Goal: Find specific page/section: Find specific page/section

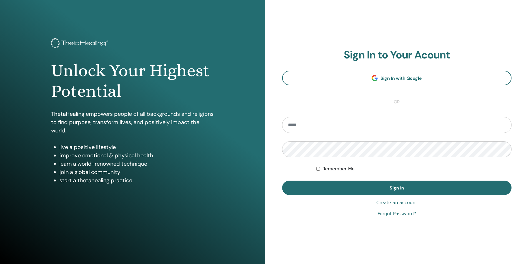
click at [311, 125] on input "email" at bounding box center [396, 125] width 229 height 16
type input "**********"
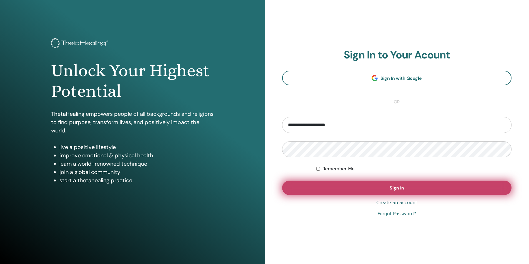
click at [375, 186] on button "Sign In" at bounding box center [396, 188] width 229 height 14
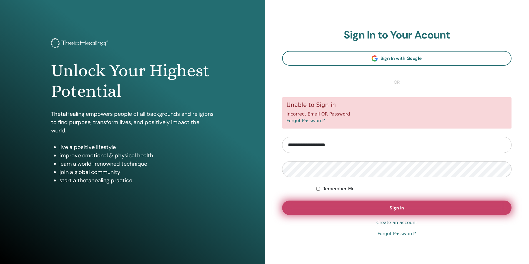
click at [376, 206] on button "Sign In" at bounding box center [396, 208] width 229 height 14
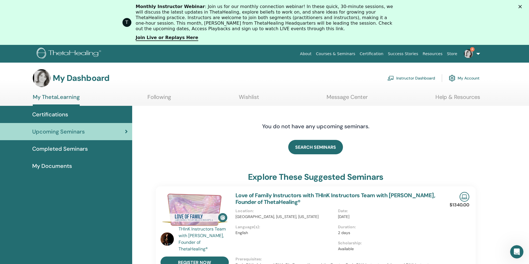
click at [50, 151] on span "Completed Seminars" at bounding box center [59, 149] width 55 height 8
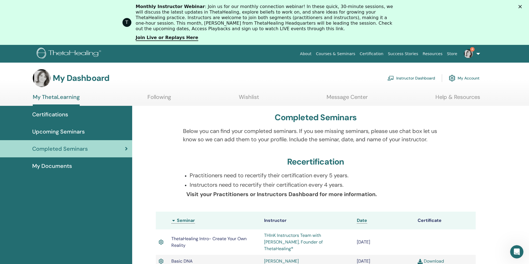
click at [56, 165] on span "My Documents" at bounding box center [52, 166] width 40 height 8
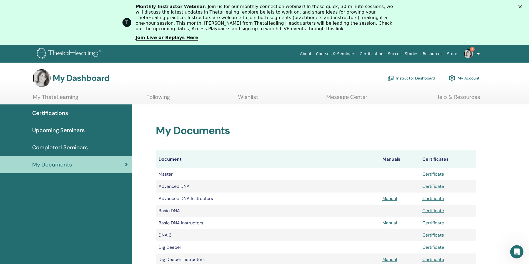
click at [419, 78] on link "Instructor Dashboard" at bounding box center [411, 78] width 48 height 12
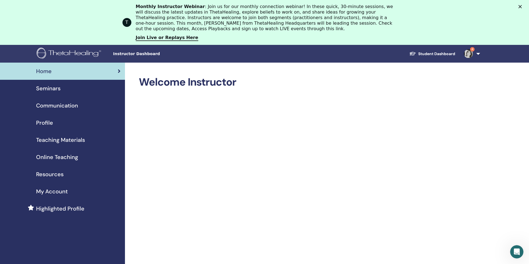
click at [57, 140] on span "Teaching Materials" at bounding box center [60, 140] width 49 height 8
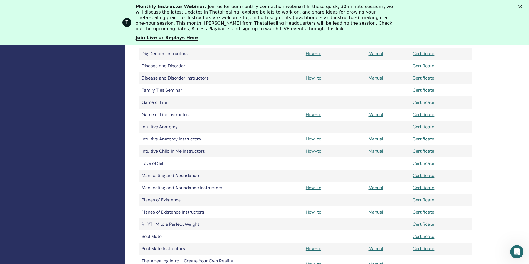
scroll to position [222, 0]
click at [314, 149] on link "How-to" at bounding box center [313, 150] width 16 height 6
